Goal: Information Seeking & Learning: Check status

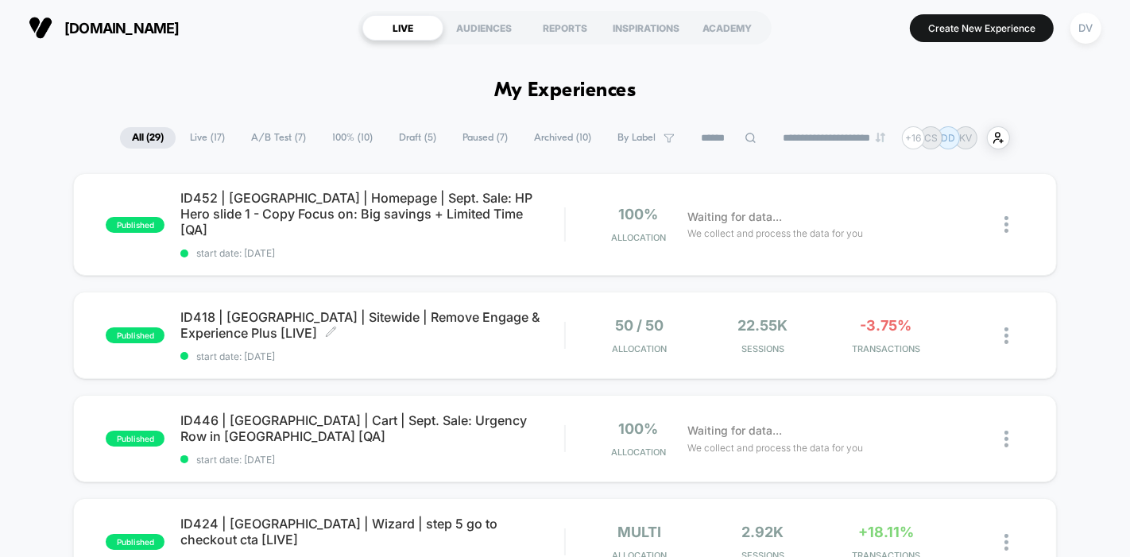
click at [390, 314] on span "ID418 | USA | Sitewide | Remove Engage & Experience Plus [LIVE] Click to edit e…" at bounding box center [372, 325] width 384 height 32
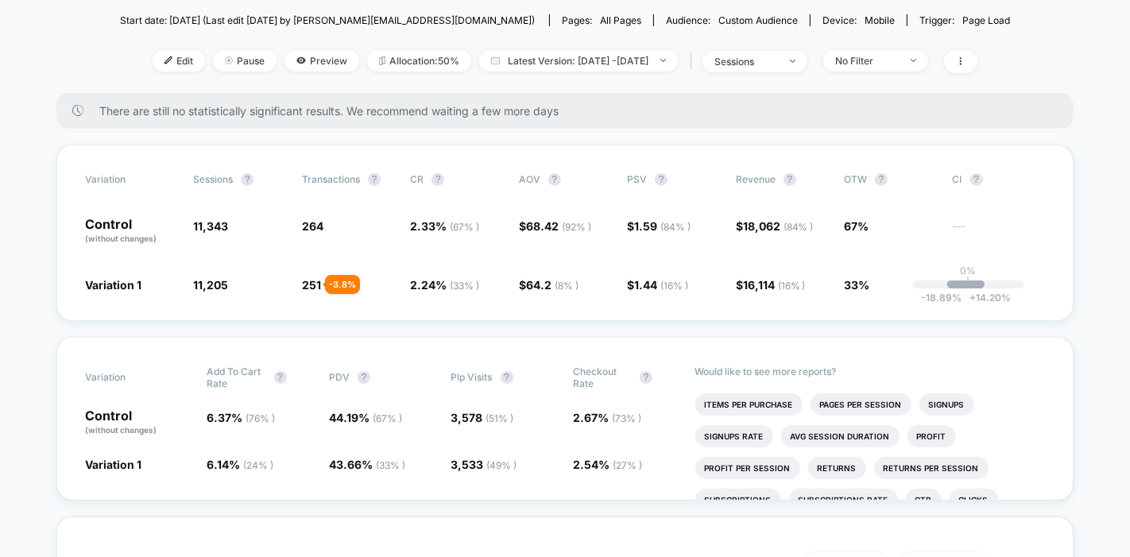
scroll to position [208, 0]
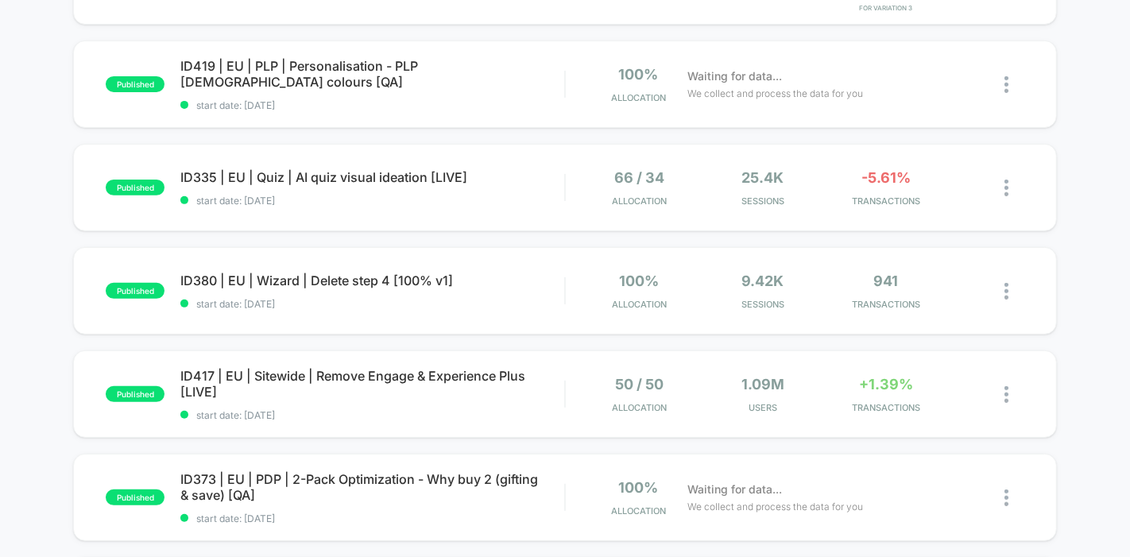
scroll to position [531, 0]
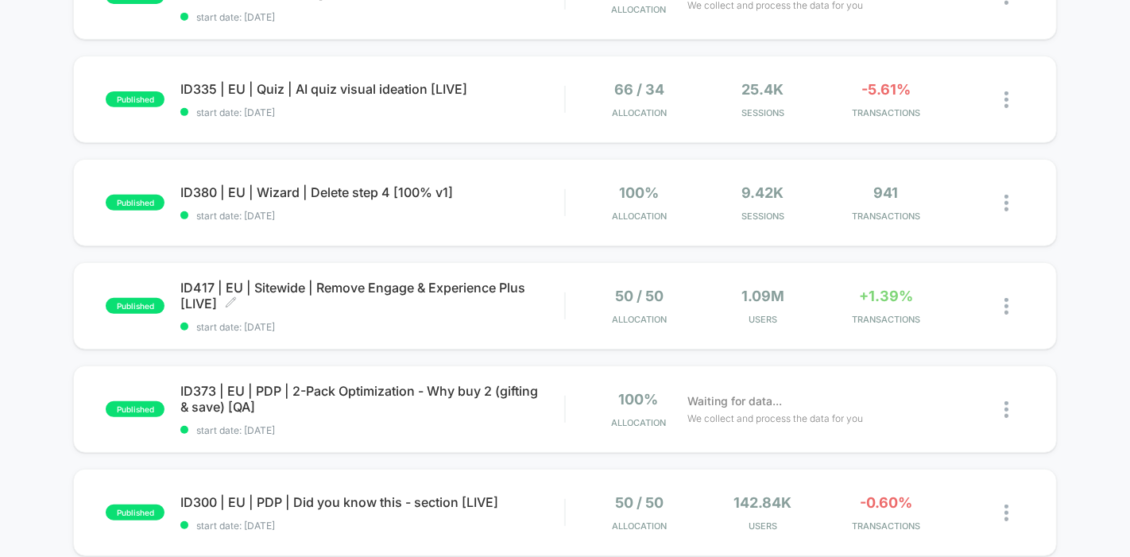
click at [327, 283] on span "ID417 | EU | Sitewide | Remove Engage & Experience Plus [LIVE] Click to edit ex…" at bounding box center [372, 296] width 384 height 32
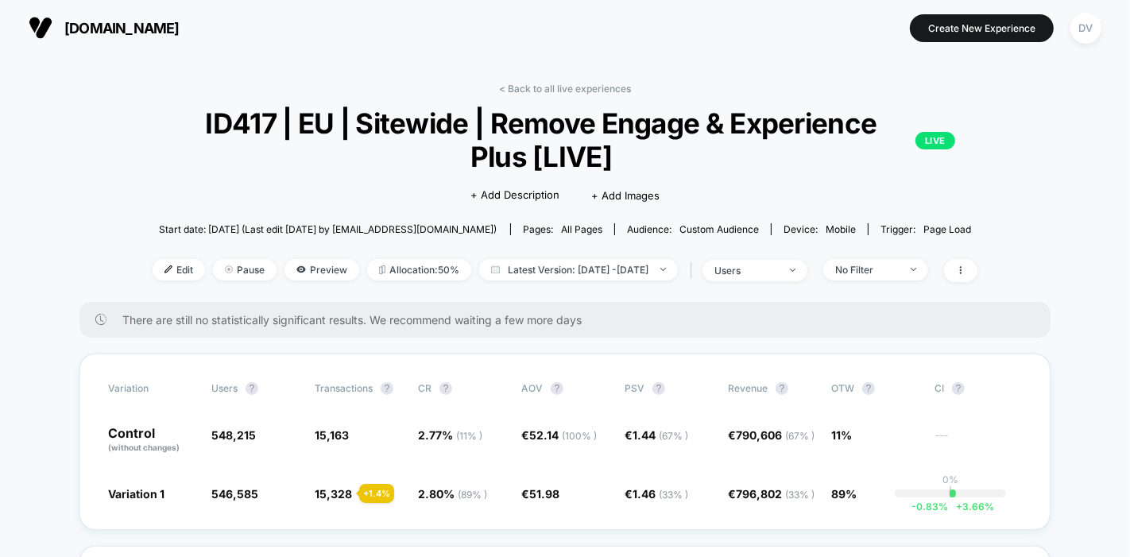
click at [778, 269] on div "users" at bounding box center [746, 271] width 64 height 12
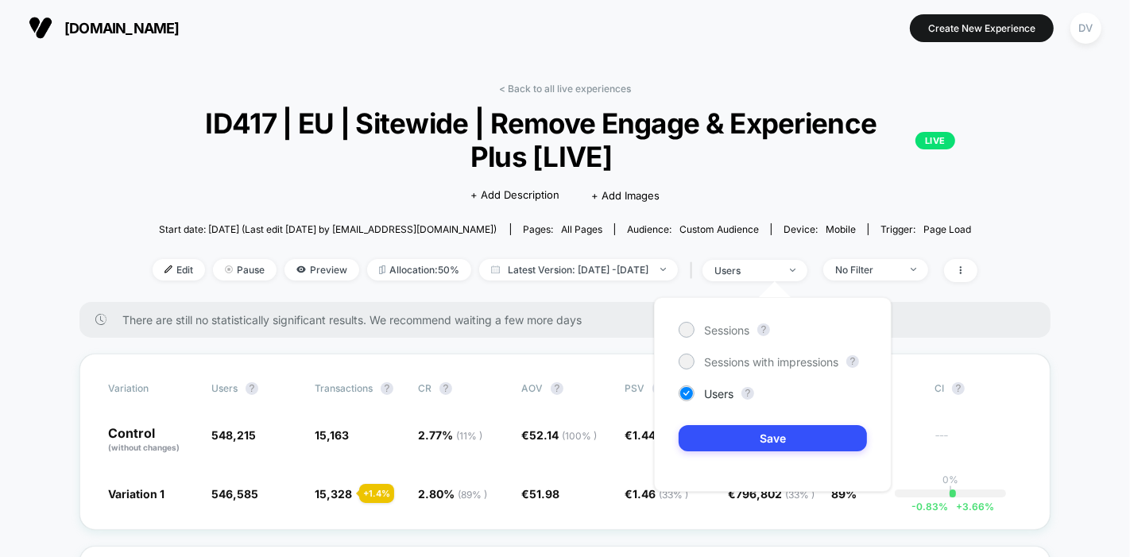
click at [778, 269] on div "users" at bounding box center [746, 271] width 64 height 12
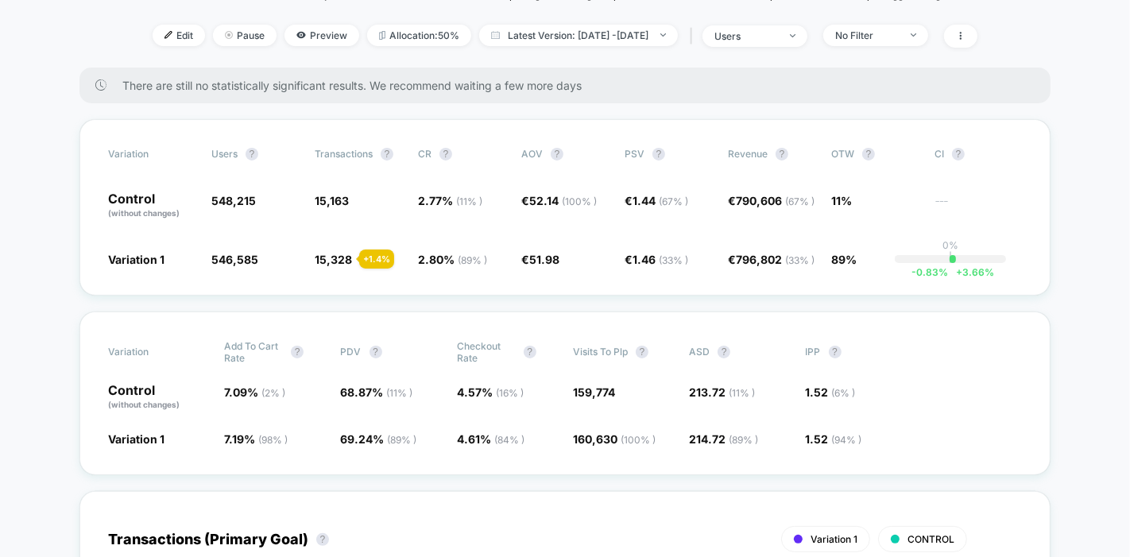
scroll to position [240, 0]
